Goal: Task Accomplishment & Management: Use online tool/utility

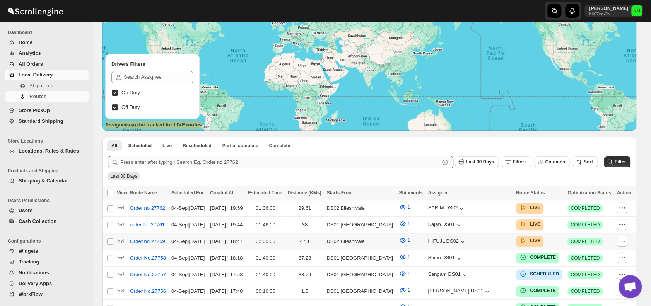
scroll to position [72, 0]
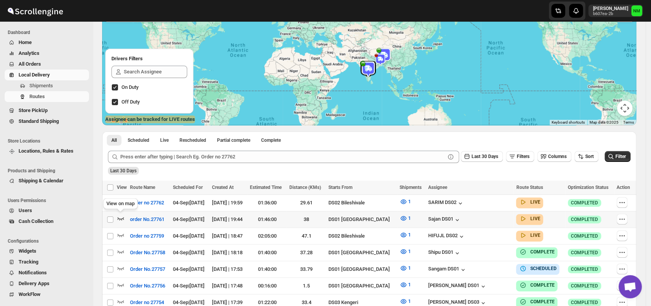
click at [122, 217] on icon "button" at bounding box center [121, 219] width 8 height 8
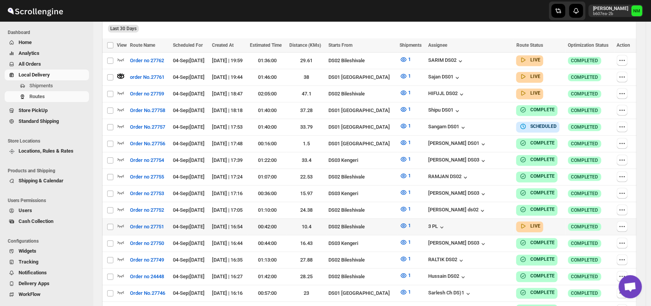
scroll to position [214, 0]
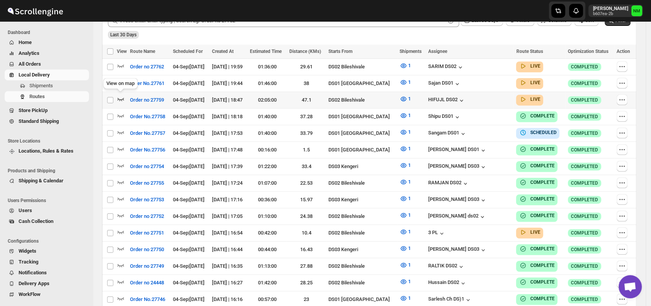
click at [123, 99] on icon "button" at bounding box center [121, 99] width 8 height 8
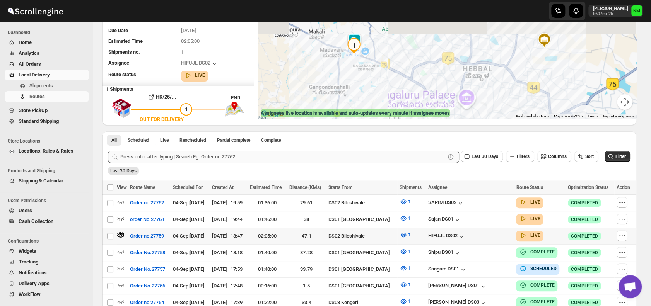
scroll to position [82, 0]
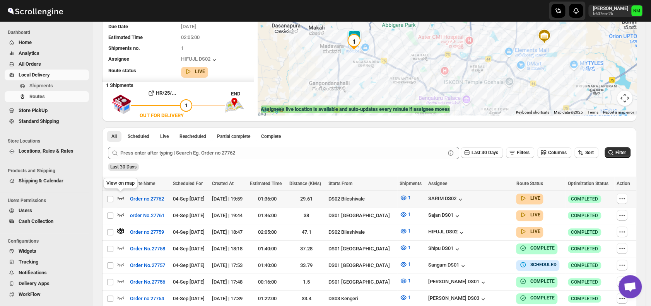
click at [121, 196] on icon "button" at bounding box center [121, 198] width 8 height 8
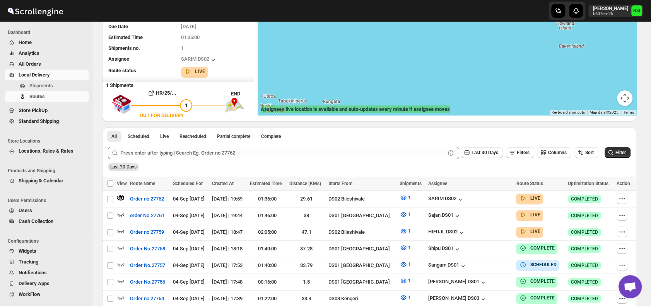
scroll to position [0, 0]
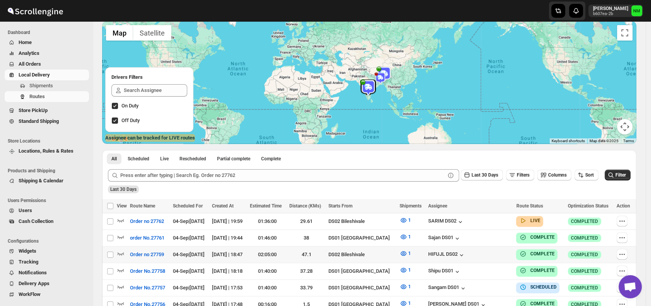
scroll to position [54, 0]
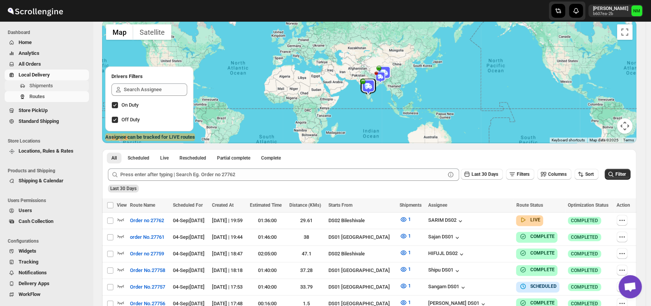
click at [37, 88] on span "Shipments" at bounding box center [41, 86] width 24 height 6
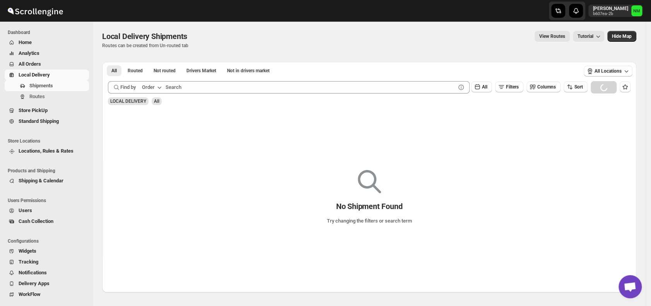
click at [37, 88] on span "Shipments" at bounding box center [41, 86] width 24 height 6
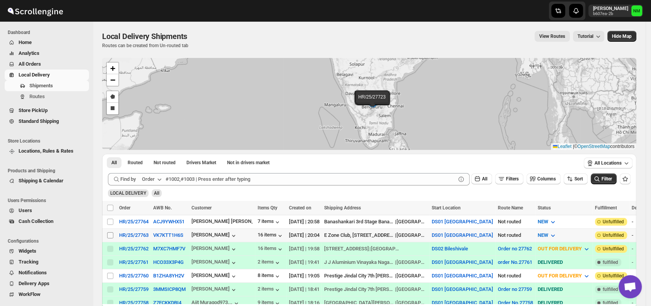
click at [109, 237] on input "Select shipment" at bounding box center [110, 235] width 6 height 6
checkbox input "true"
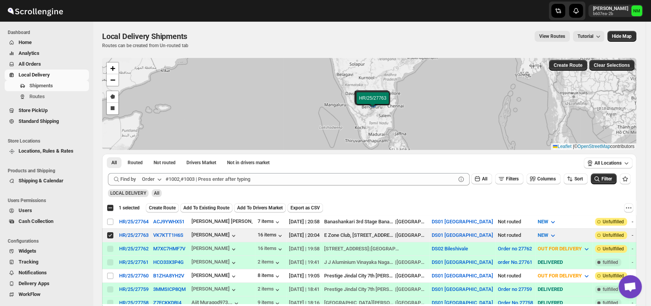
click at [158, 213] on div "Select all 4 shipments 1 selected Create Route Add To Existing Route Add To Dri…" at bounding box center [369, 208] width 534 height 14
click at [159, 210] on span "Create Route" at bounding box center [162, 208] width 27 height 6
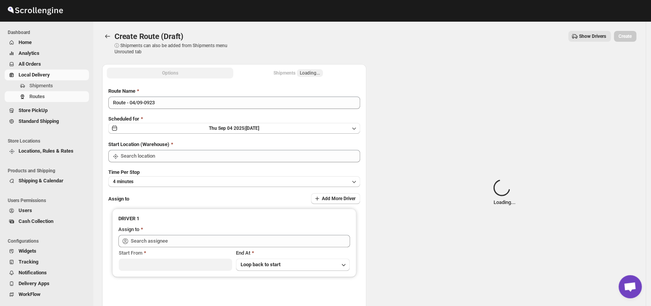
type input "DS01 [GEOGRAPHIC_DATA]"
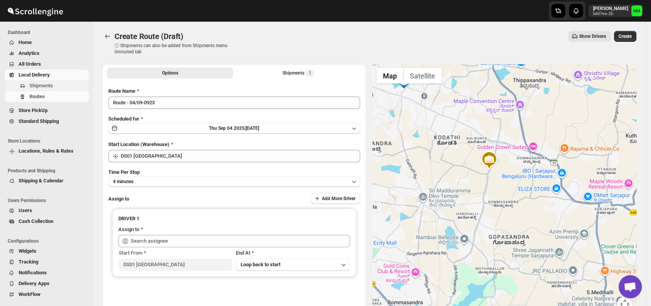
click at [31, 84] on span "Shipments" at bounding box center [41, 86] width 24 height 6
